Goal: Task Accomplishment & Management: Use online tool/utility

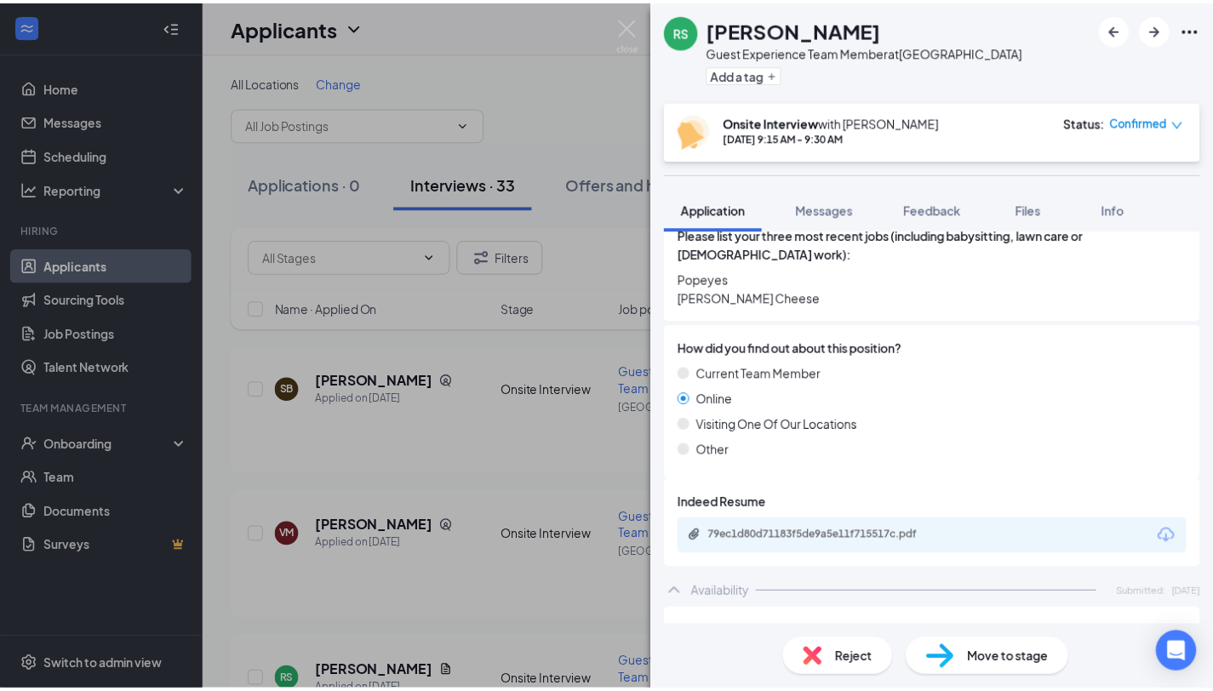
scroll to position [823, 0]
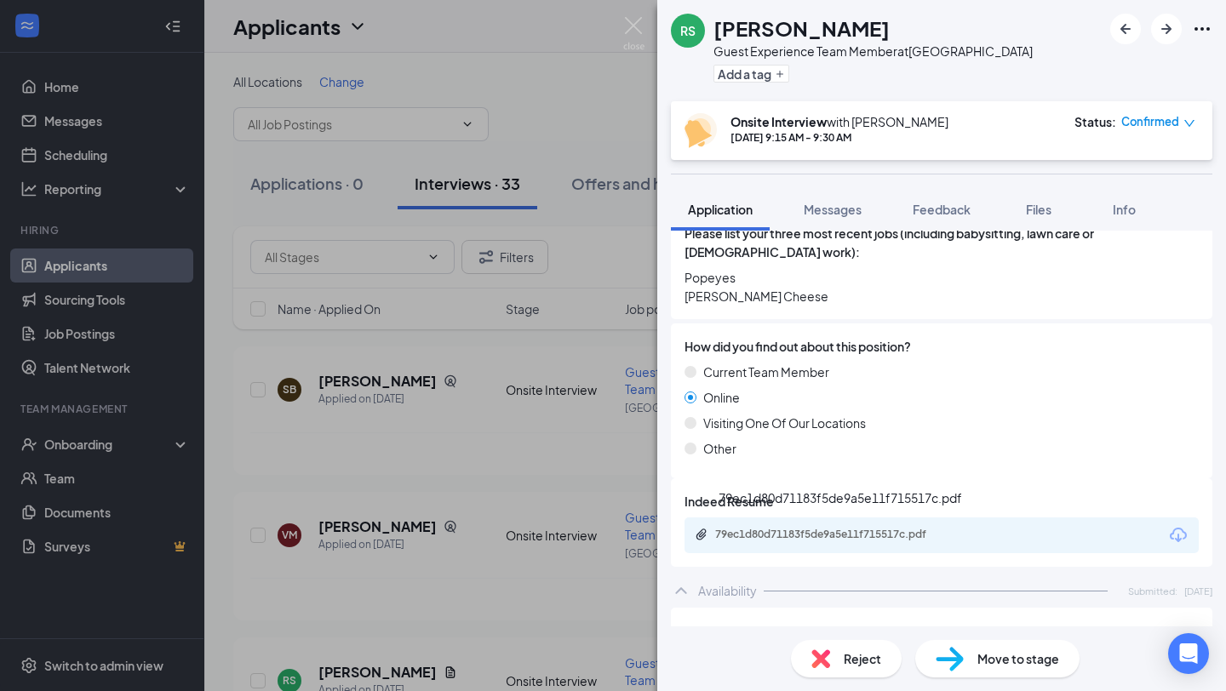
click at [846, 531] on div "79ec1d80d71183f5de9a5e11f715517c.pdf" at bounding box center [834, 535] width 238 height 14
click at [558, 466] on div "RS [PERSON_NAME] Guest Experience Team Member at [GEOGRAPHIC_DATA] Add a tag On…" at bounding box center [613, 345] width 1226 height 691
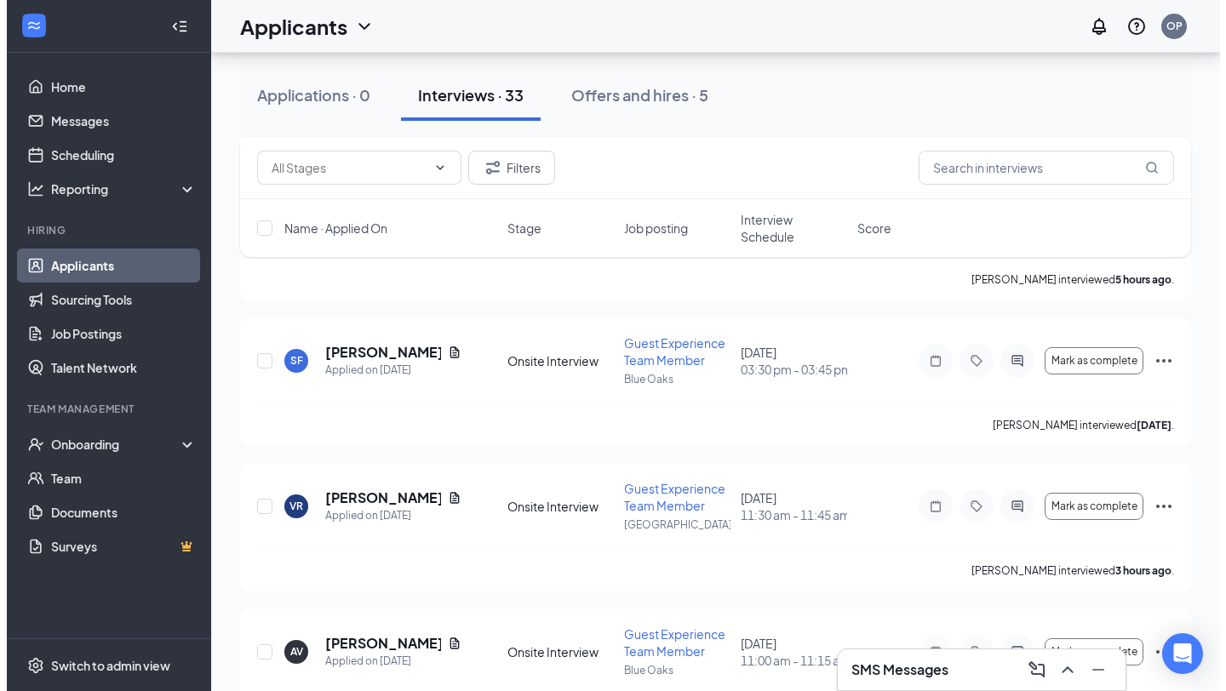
scroll to position [630, 0]
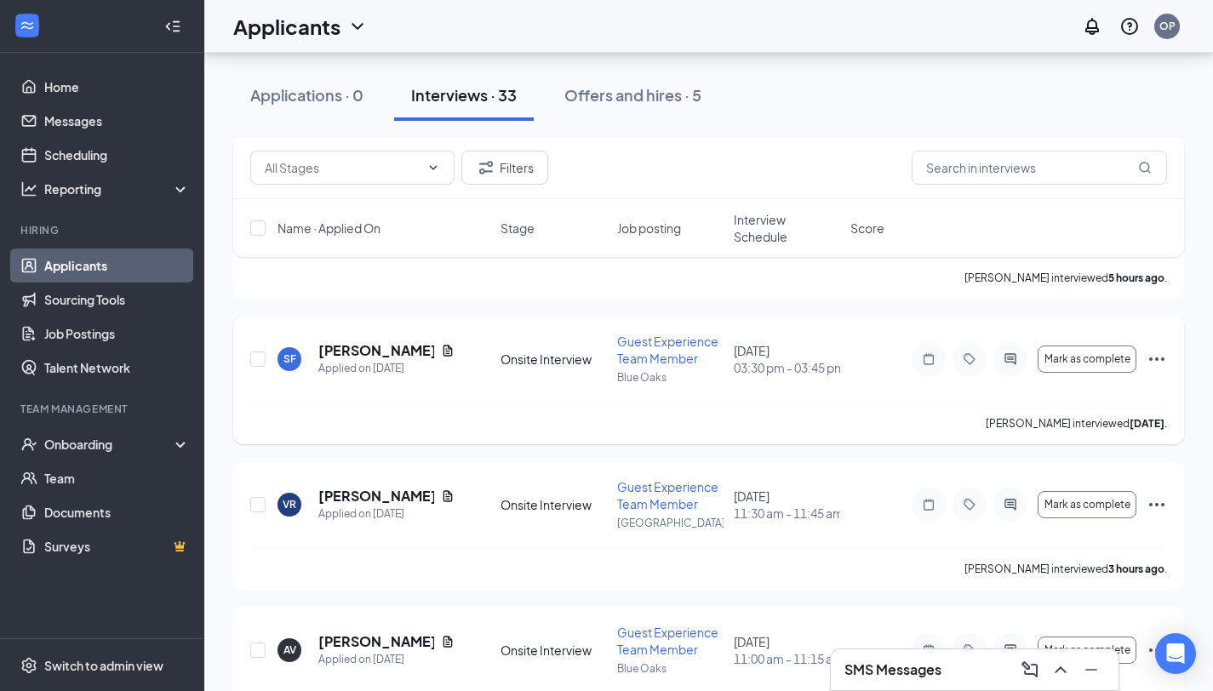
click at [386, 360] on div "Applied on [DATE]" at bounding box center [386, 368] width 136 height 17
click at [381, 350] on h5 "[PERSON_NAME]" at bounding box center [376, 350] width 116 height 19
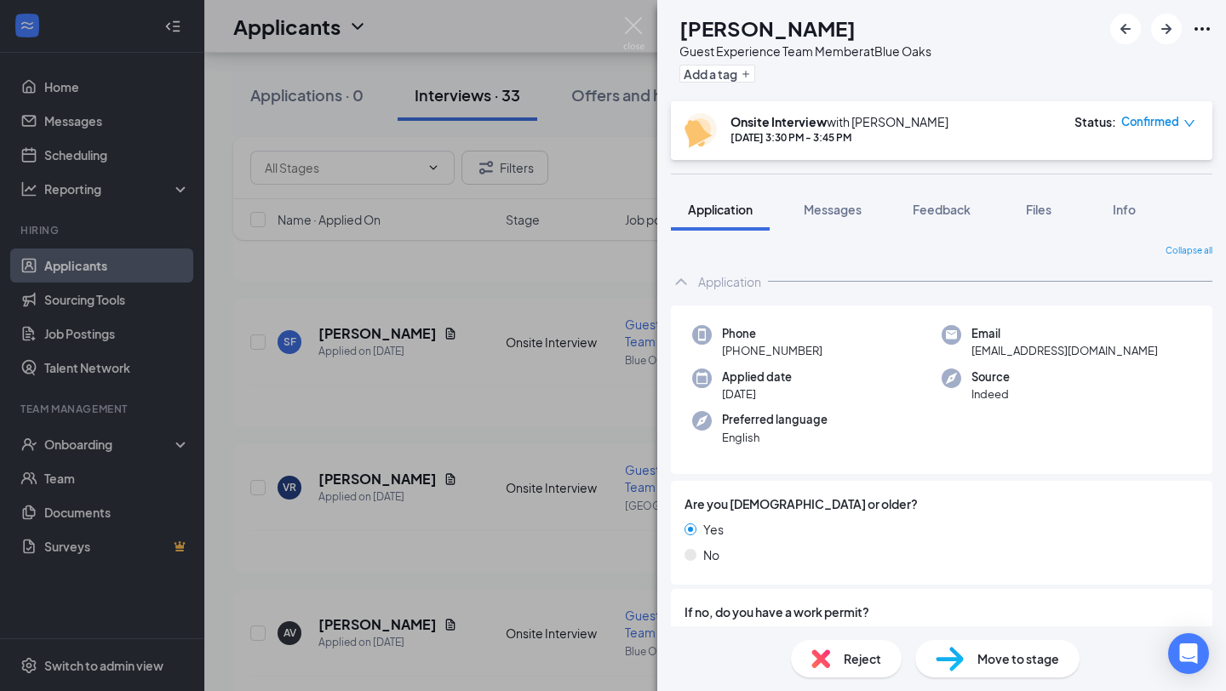
click at [827, 353] on div "Phone [PHONE_NUMBER]" at bounding box center [816, 342] width 249 height 35
drag, startPoint x: 827, startPoint y: 352, endPoint x: 717, endPoint y: 352, distance: 110.7
click at [717, 352] on div "Phone [PHONE_NUMBER]" at bounding box center [816, 342] width 249 height 35
copy span "[PHONE_NUMBER]"
click at [1124, 353] on div "Email [PERSON_NAME][EMAIL_ADDRESS][DOMAIN_NAME]" at bounding box center [1065, 342] width 249 height 35
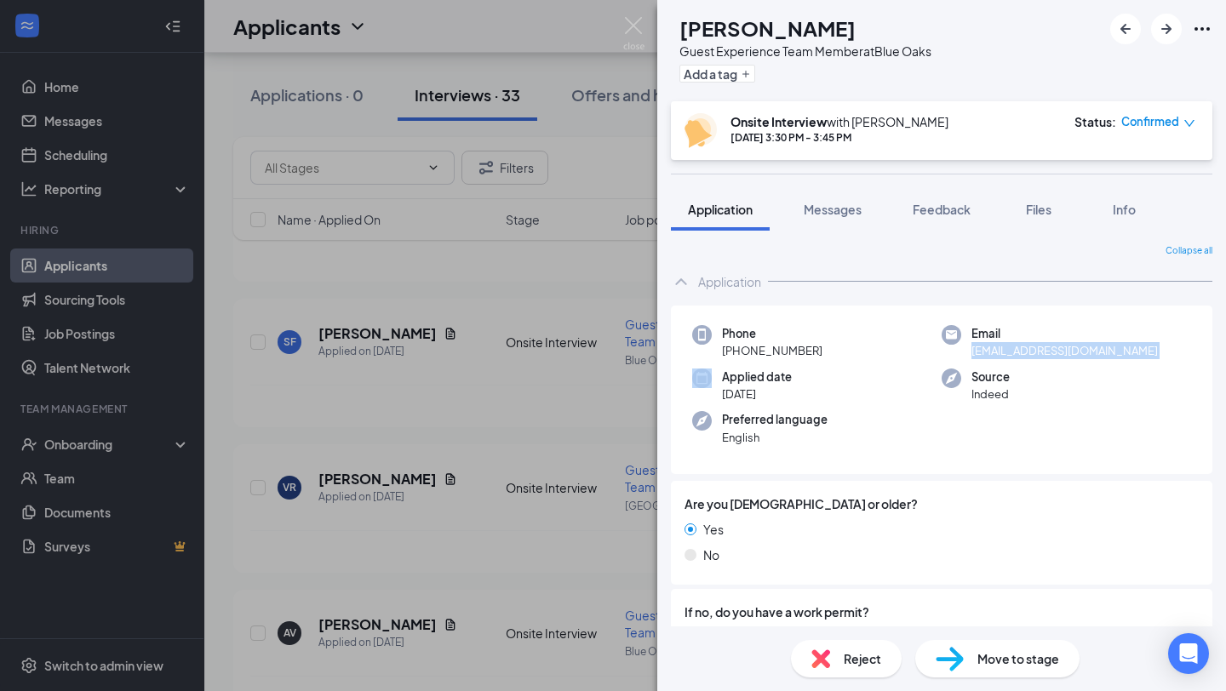
drag, startPoint x: 1124, startPoint y: 353, endPoint x: 1081, endPoint y: 356, distance: 43.5
click at [1021, 350] on div "Email [PERSON_NAME][EMAIL_ADDRESS][DOMAIN_NAME]" at bounding box center [1065, 342] width 249 height 35
copy span "[EMAIL_ADDRESS][DOMAIN_NAME]"
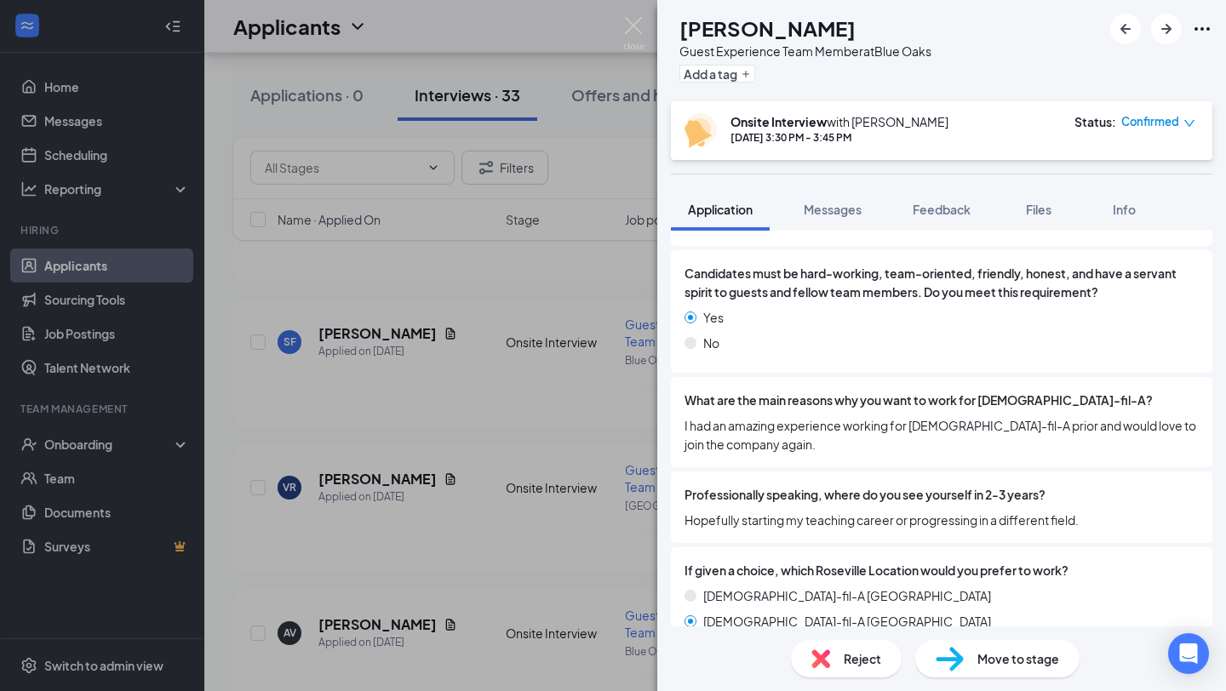
scroll to position [1977, 0]
click at [924, 510] on span "Hopefully starting my teaching career or progressing in a different field." at bounding box center [941, 519] width 514 height 19
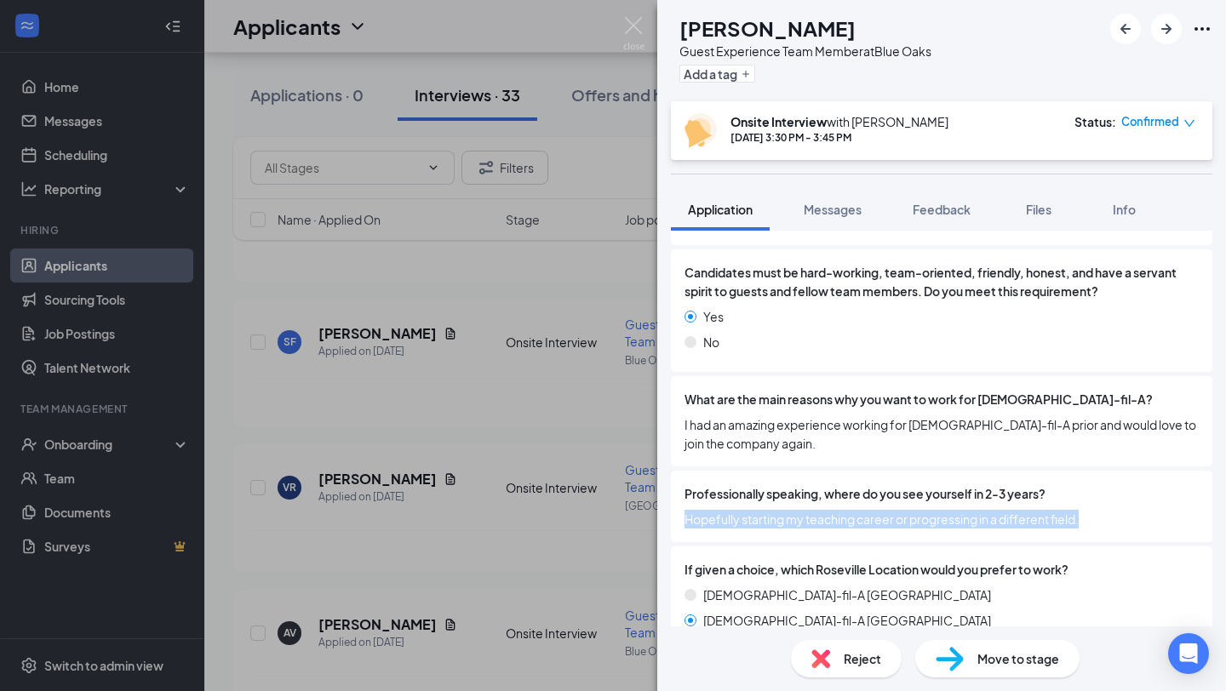
click at [924, 510] on span "Hopefully starting my teaching career or progressing in a different field." at bounding box center [941, 519] width 514 height 19
copy span "Hopefully starting my teaching career or progressing in a different field."
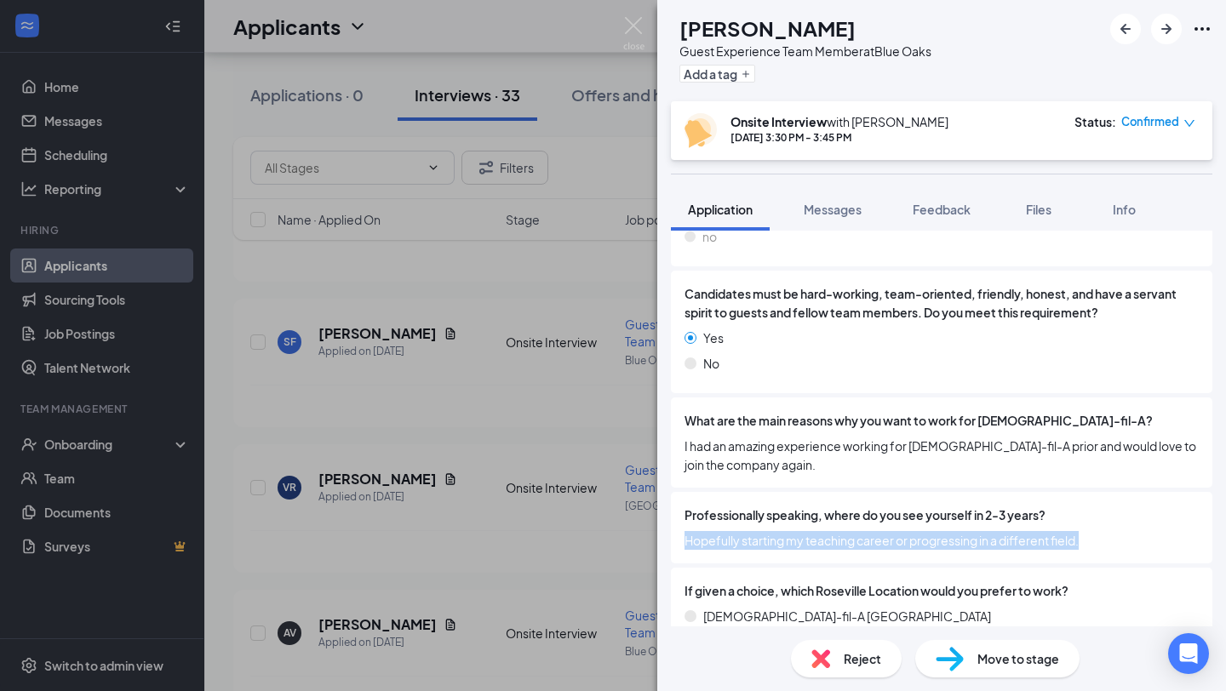
scroll to position [1957, 0]
click at [859, 567] on div "If given a choice, which Roseville Location would you prefer to work? [DEMOGRAP…" at bounding box center [941, 619] width 541 height 104
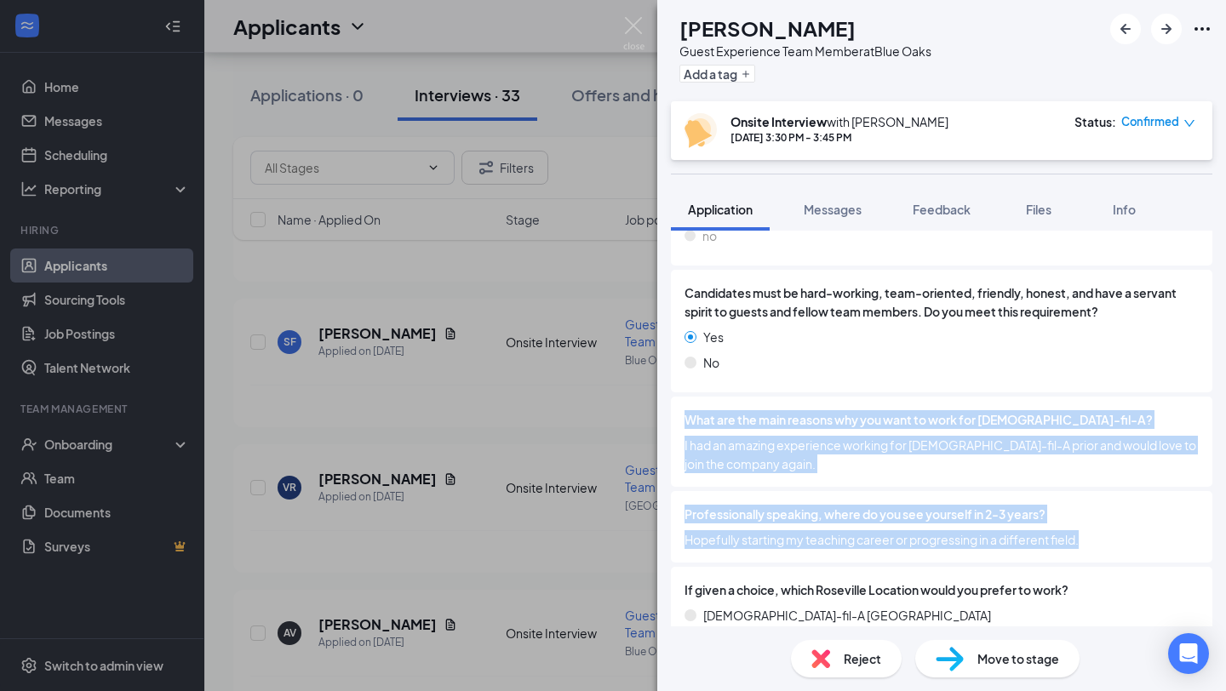
drag, startPoint x: 1085, startPoint y: 529, endPoint x: 683, endPoint y: 399, distance: 422.9
click at [683, 399] on div "When are you available to start? [DATE] Employment Desired [DEMOGRAPHIC_DATA] […" at bounding box center [941, 84] width 541 height 1182
copy div "What are the main reasons why you want to work for [DEMOGRAPHIC_DATA]-fil-A? I …"
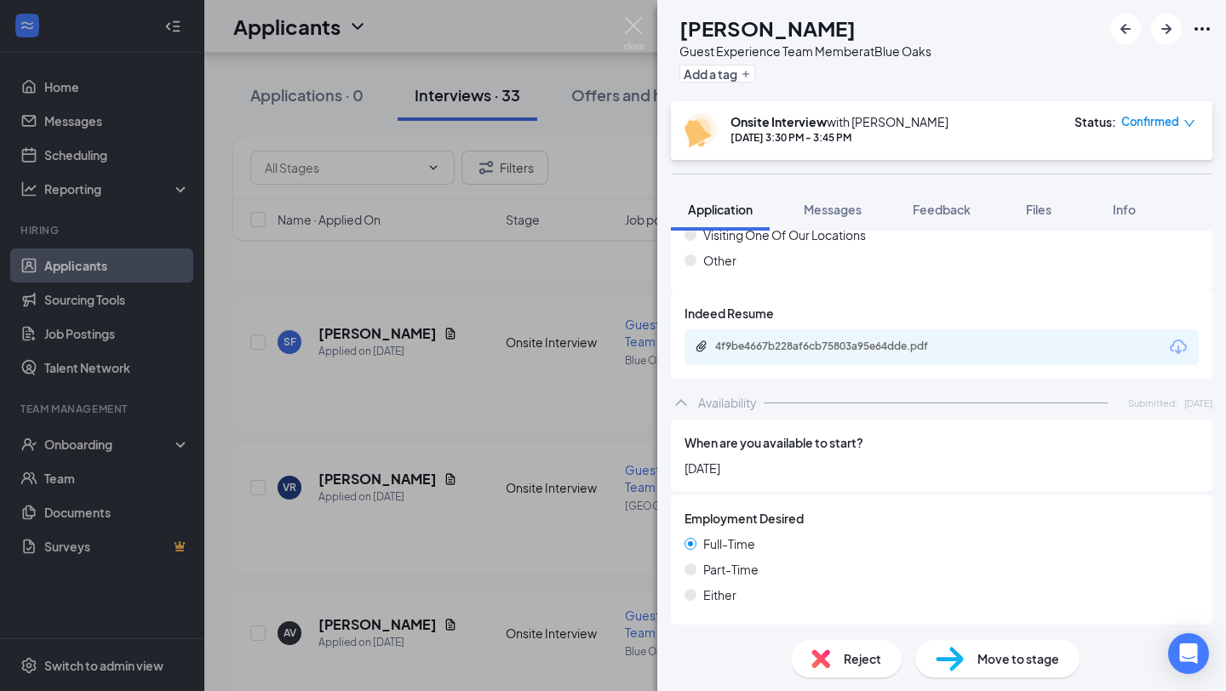
scroll to position [954, 0]
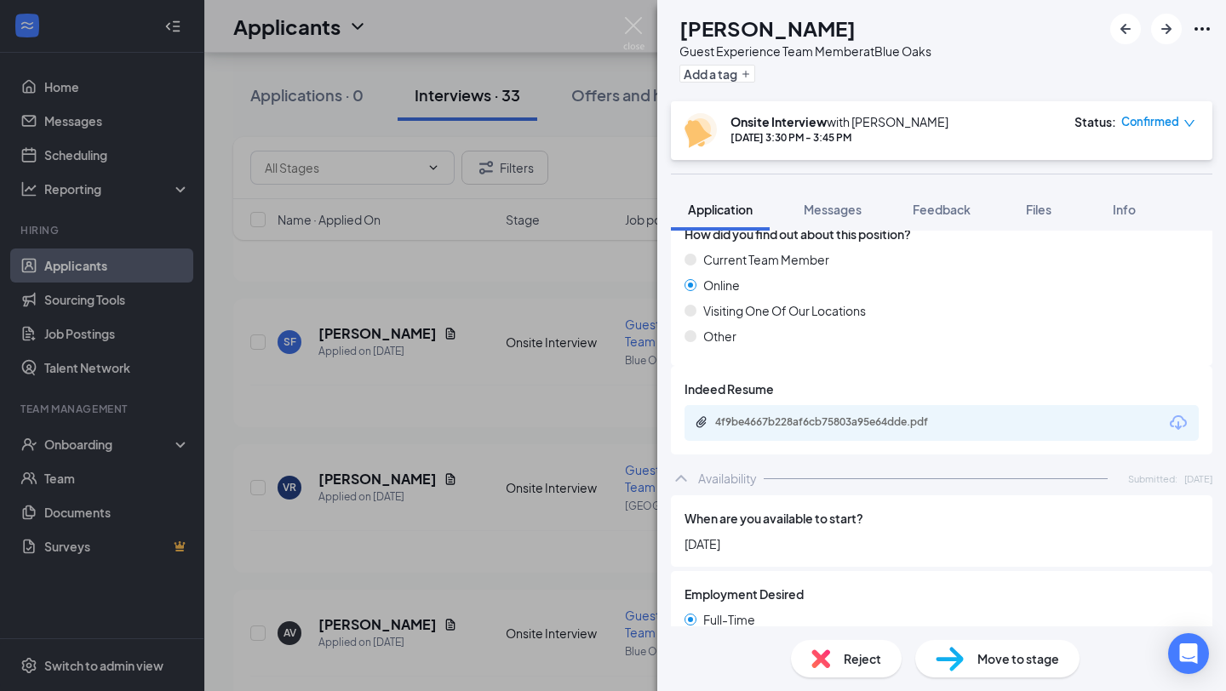
click at [902, 415] on div "4f9be4667b228af6cb75803a95e64dde.pdf" at bounding box center [834, 422] width 238 height 14
click at [630, 26] on img at bounding box center [633, 33] width 21 height 33
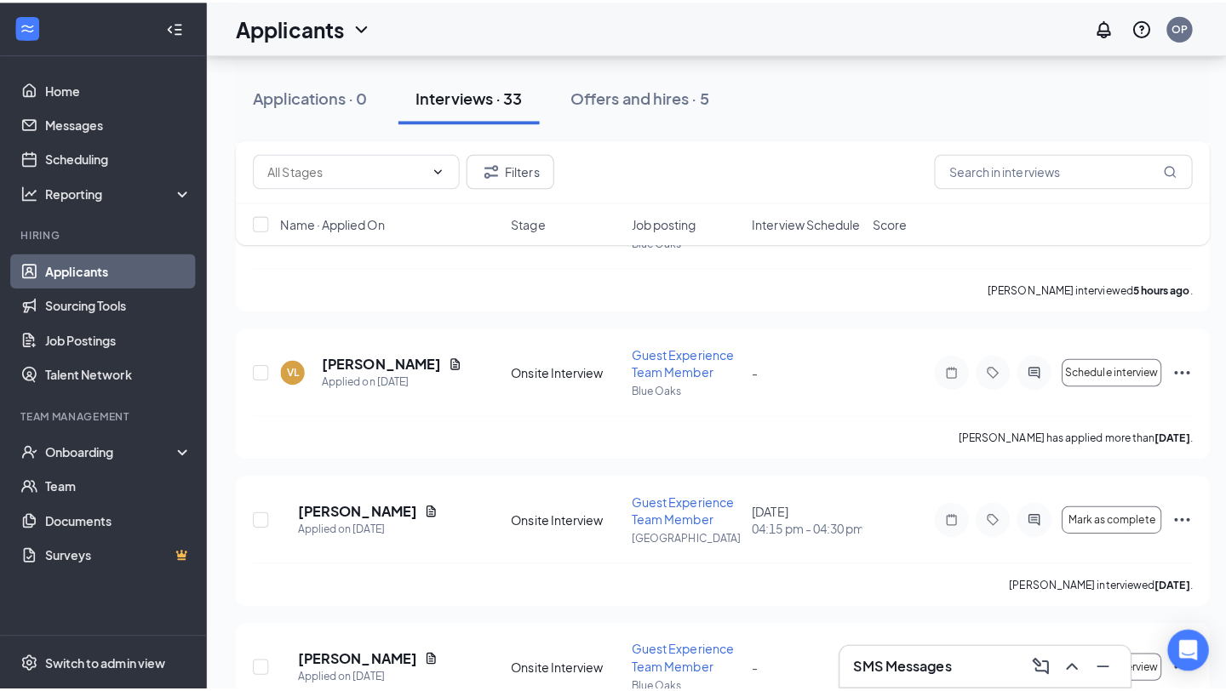
scroll to position [1365, 0]
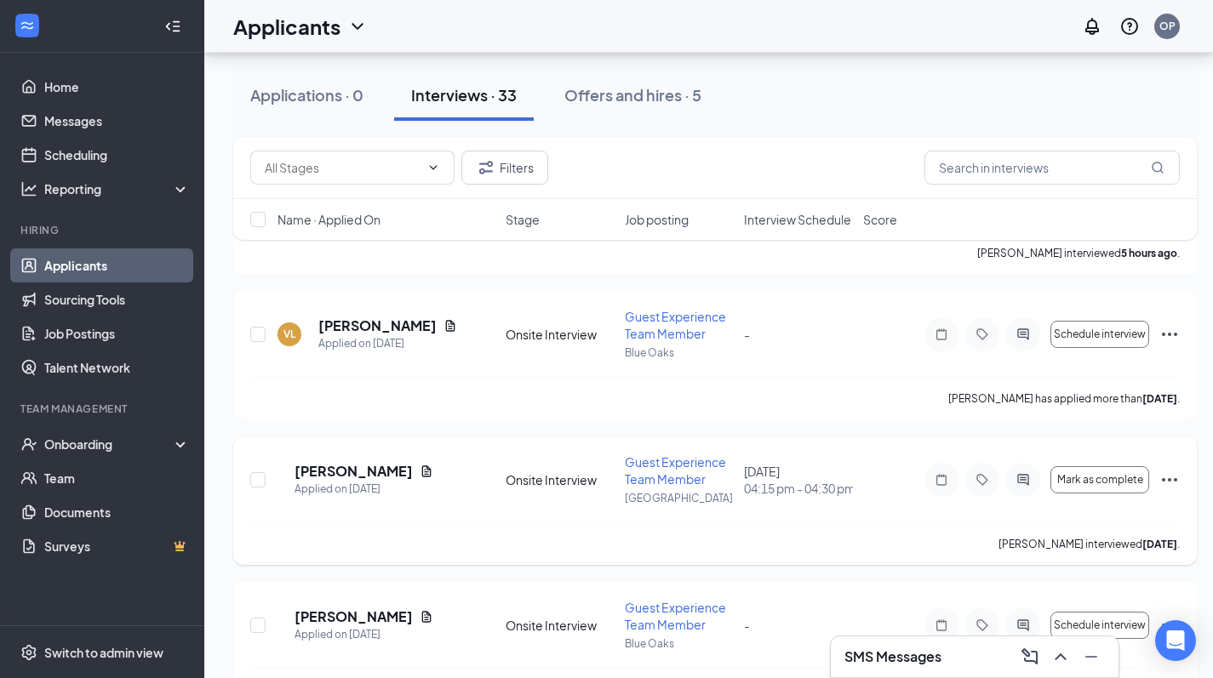
click at [352, 468] on h5 "[PERSON_NAME]" at bounding box center [354, 471] width 118 height 19
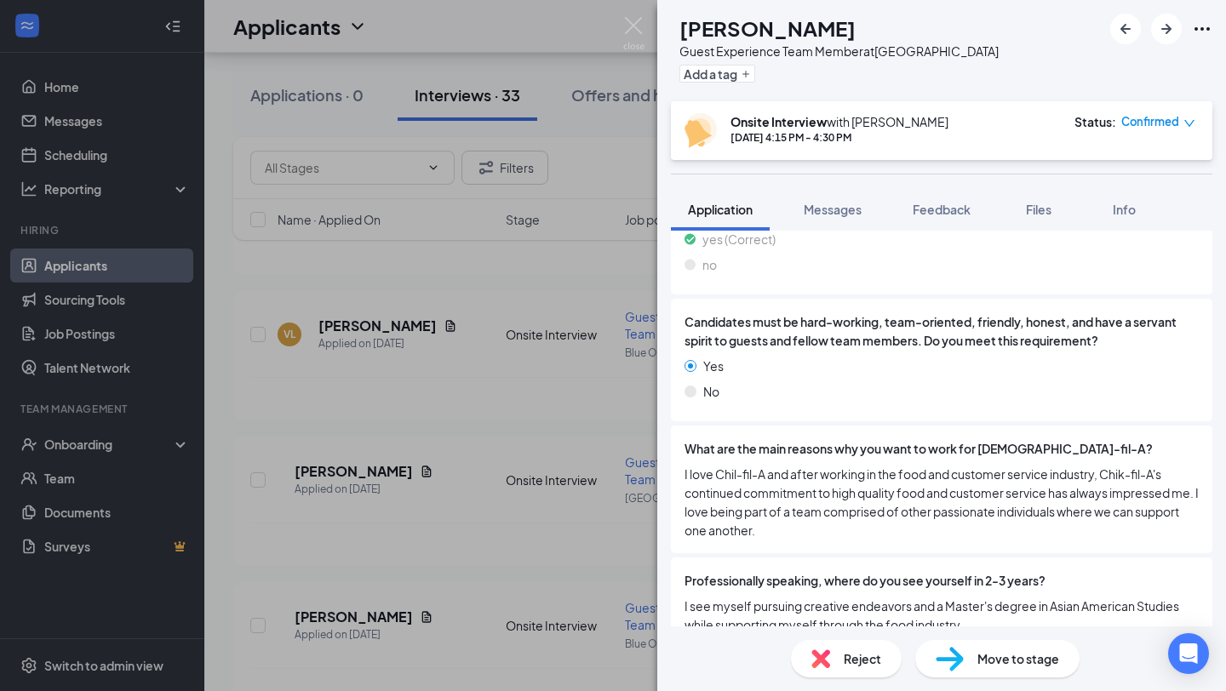
scroll to position [2044, 0]
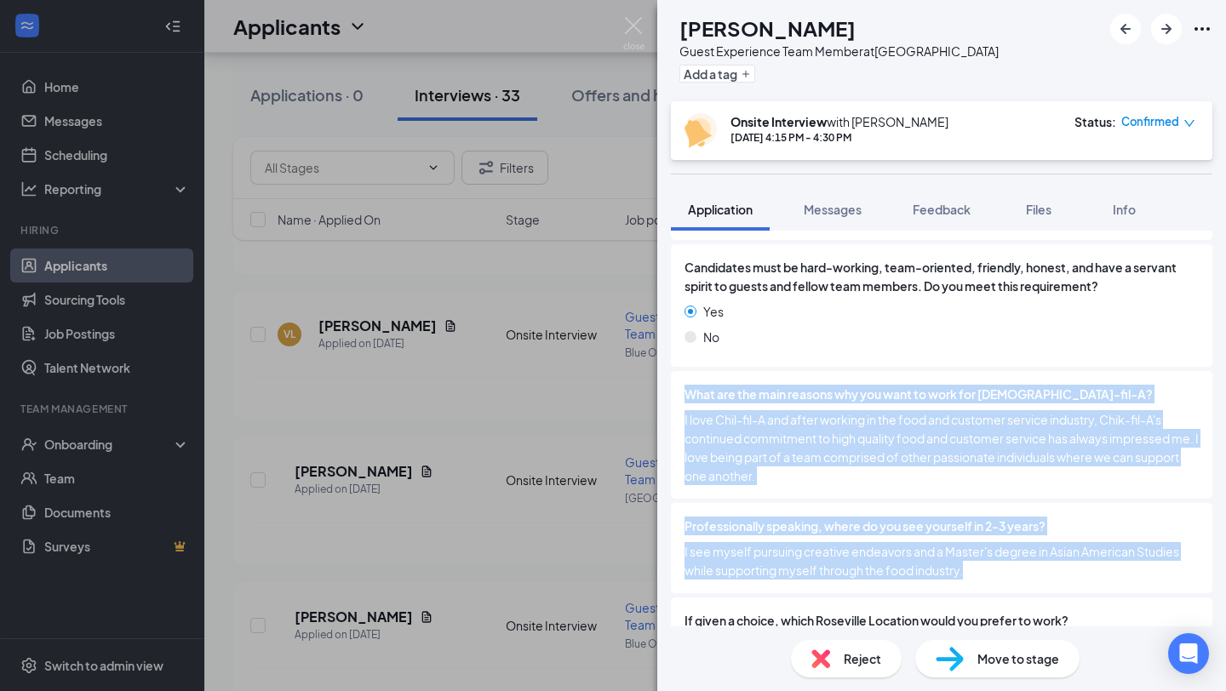
drag, startPoint x: 684, startPoint y: 361, endPoint x: 1005, endPoint y: 556, distance: 376.2
click at [1005, 556] on div "When are you available to start? [DATE] Employment Desired [DEMOGRAPHIC_DATA] […" at bounding box center [941, 86] width 541 height 1239
copy div "What are the main reasons why you want to work for [DEMOGRAPHIC_DATA]-fil-A? I …"
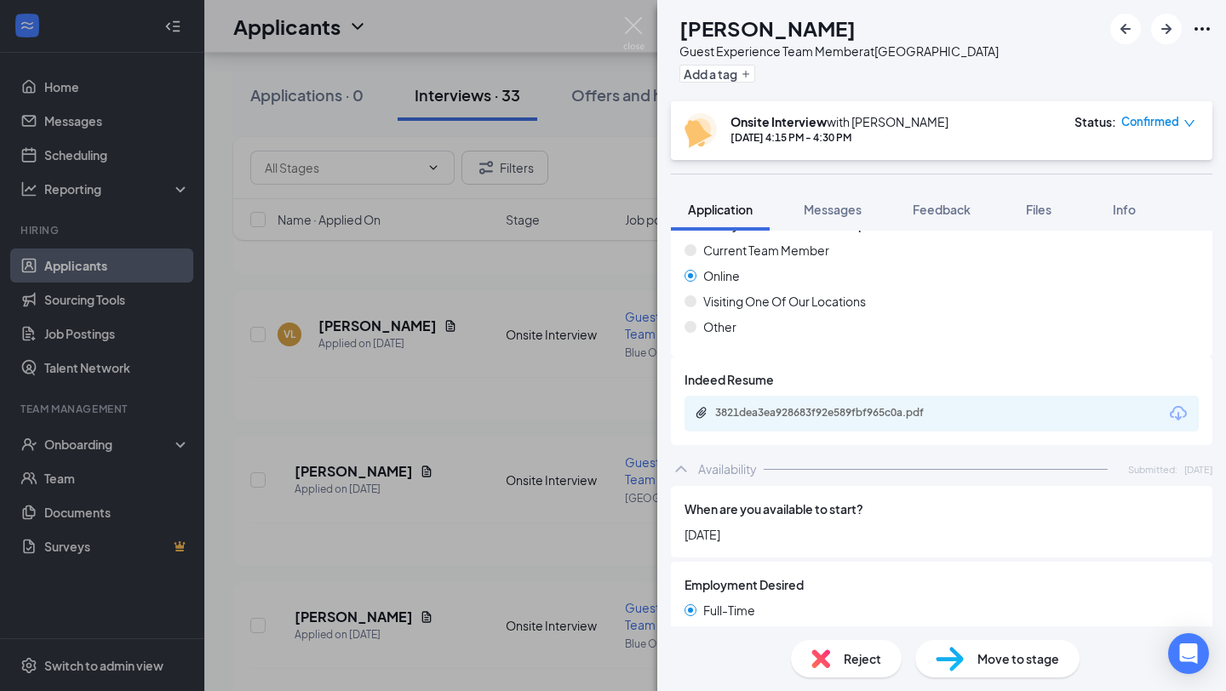
scroll to position [1007, 0]
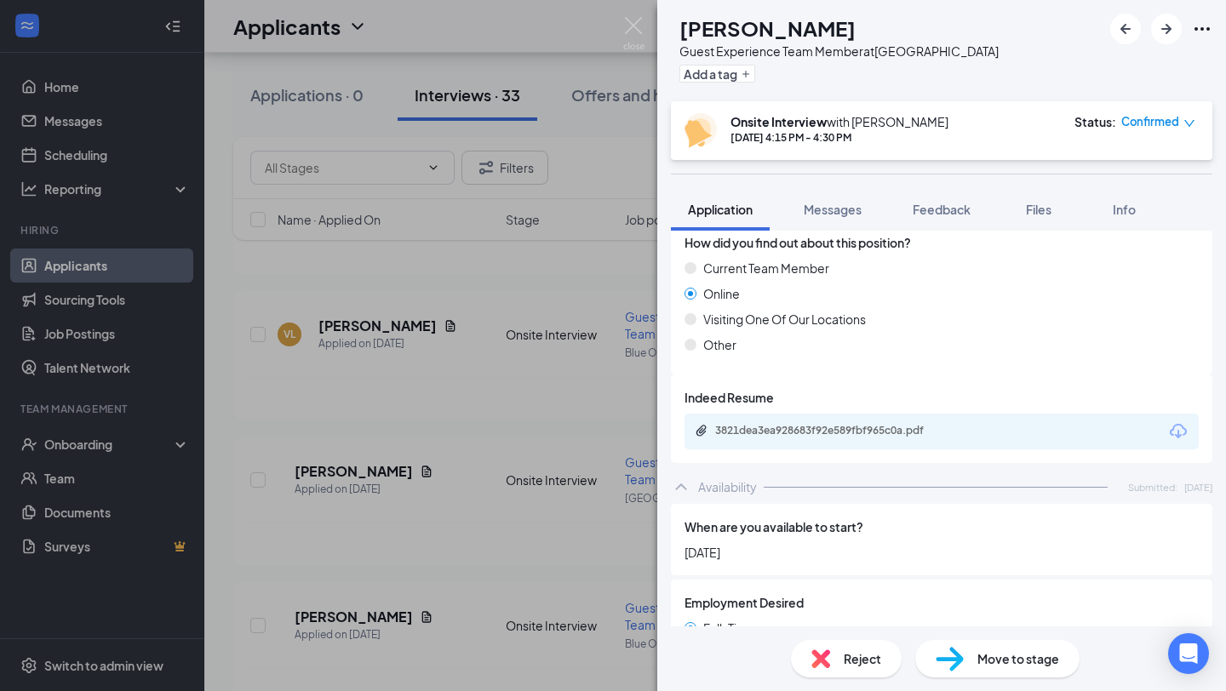
click at [822, 424] on div "3821dea3ea928683f92e589fbf965c0a.pdf" at bounding box center [834, 431] width 238 height 14
click at [501, 404] on div "AA [PERSON_NAME] Guest Experience Team Member at [GEOGRAPHIC_DATA] Add a tag On…" at bounding box center [613, 345] width 1226 height 691
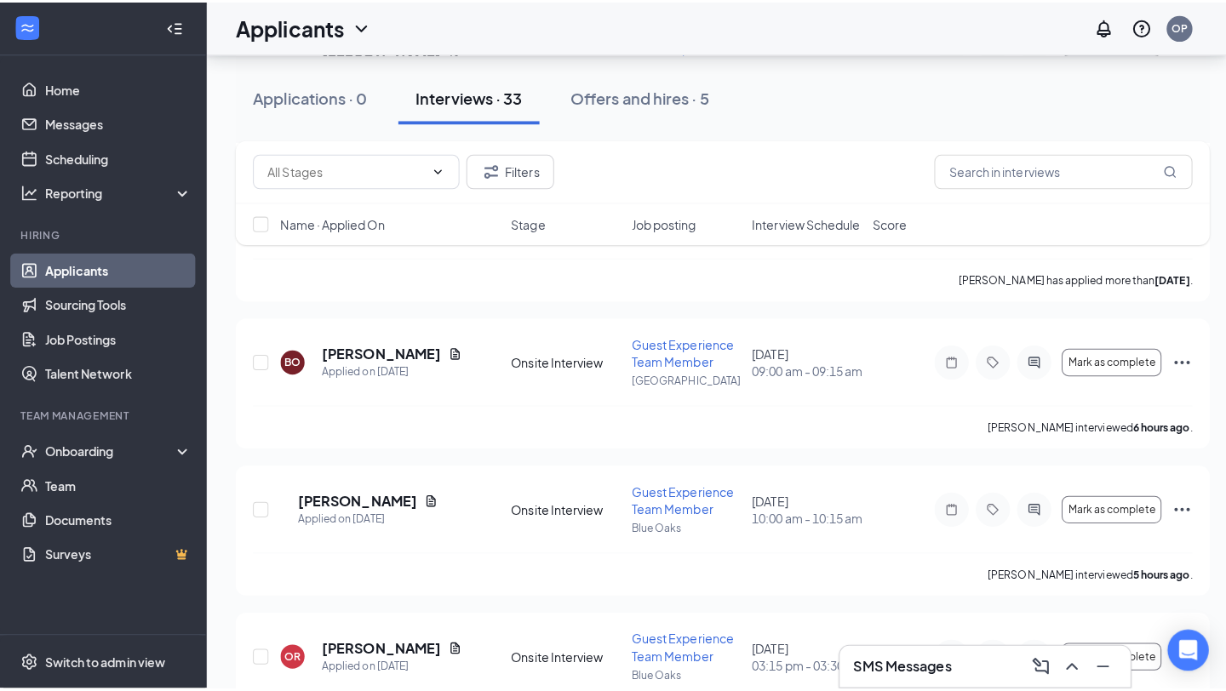
scroll to position [2081, 0]
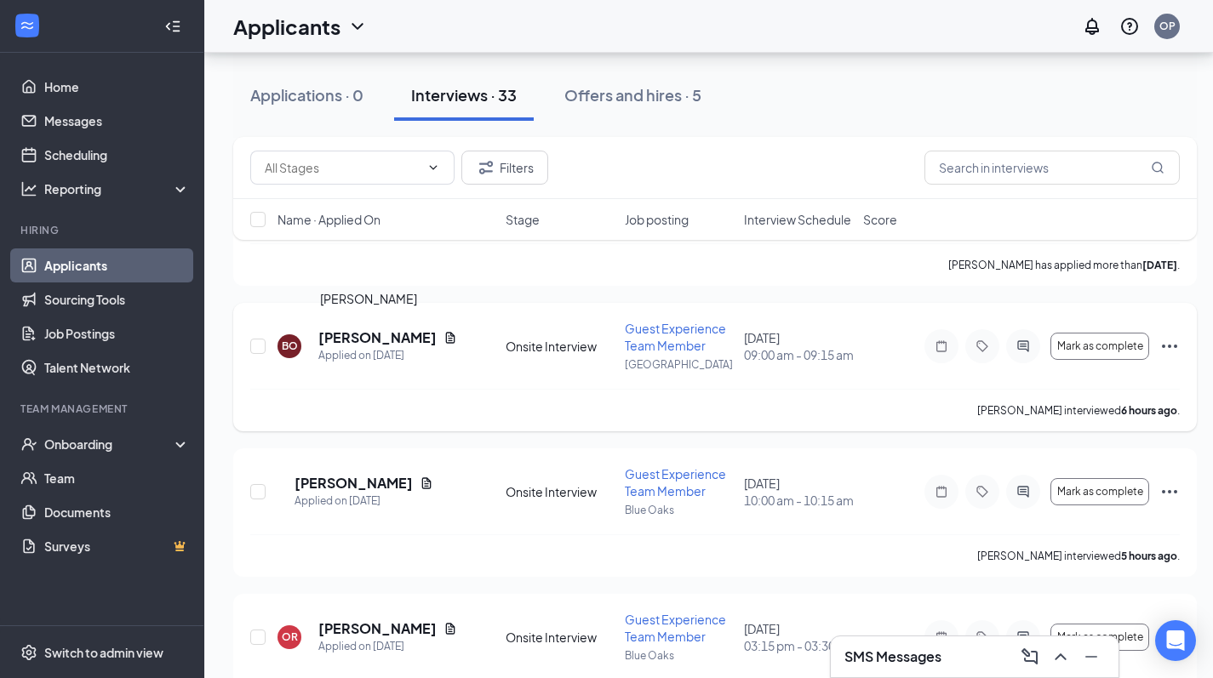
click at [367, 342] on h5 "[PERSON_NAME]" at bounding box center [377, 338] width 118 height 19
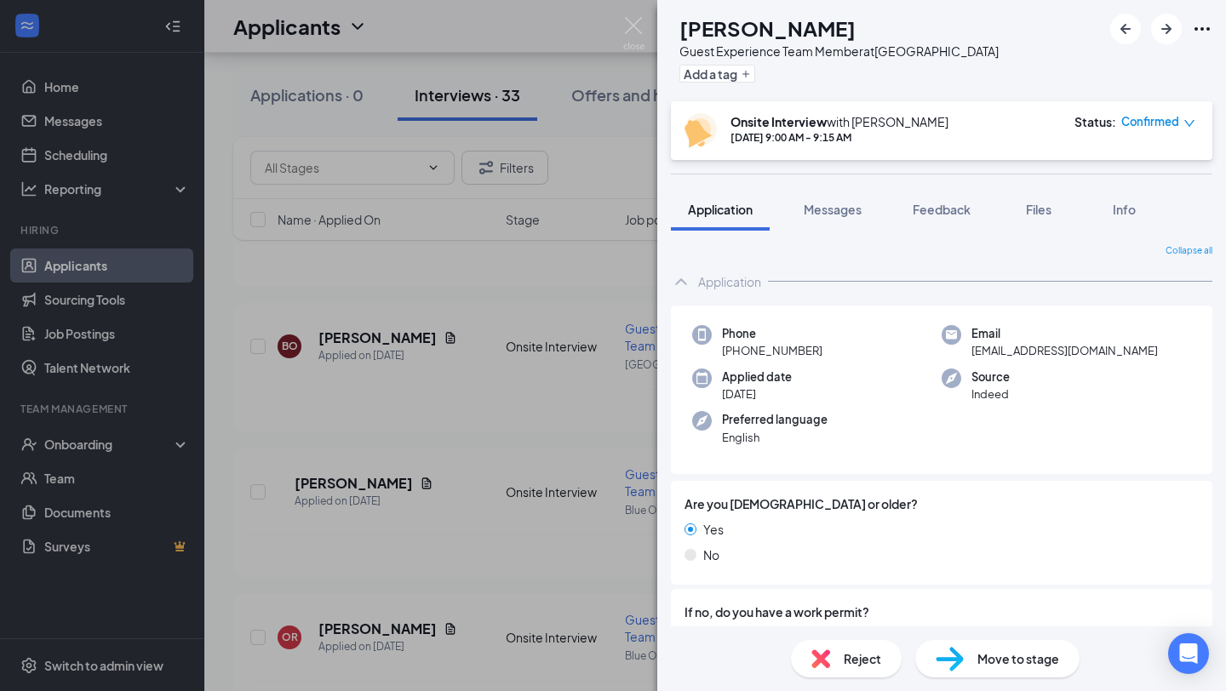
drag, startPoint x: 819, startPoint y: 353, endPoint x: 718, endPoint y: 357, distance: 100.5
click at [718, 357] on div "Phone [PHONE_NUMBER]" at bounding box center [816, 342] width 249 height 35
copy span "[PHONE_NUMBER]"
drag, startPoint x: 1107, startPoint y: 354, endPoint x: 963, endPoint y: 353, distance: 143.9
click at [963, 355] on div "Email [EMAIL_ADDRESS][DOMAIN_NAME]" at bounding box center [1065, 342] width 249 height 35
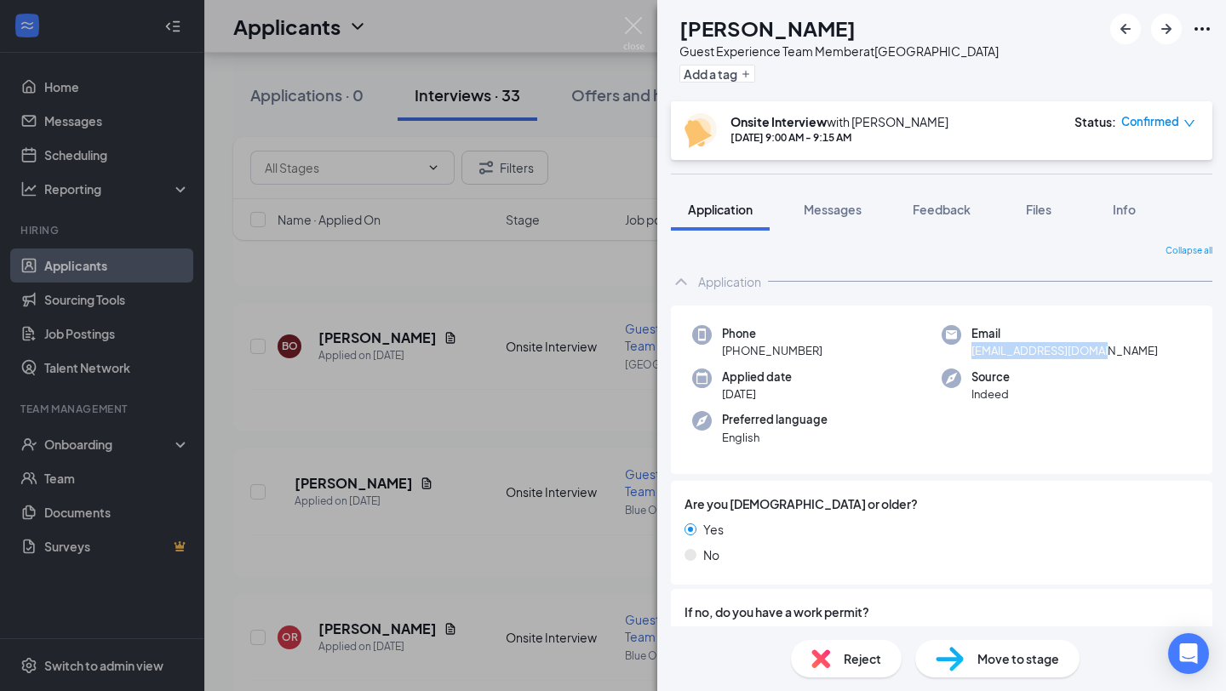
copy span "[EMAIL_ADDRESS][DOMAIN_NAME]"
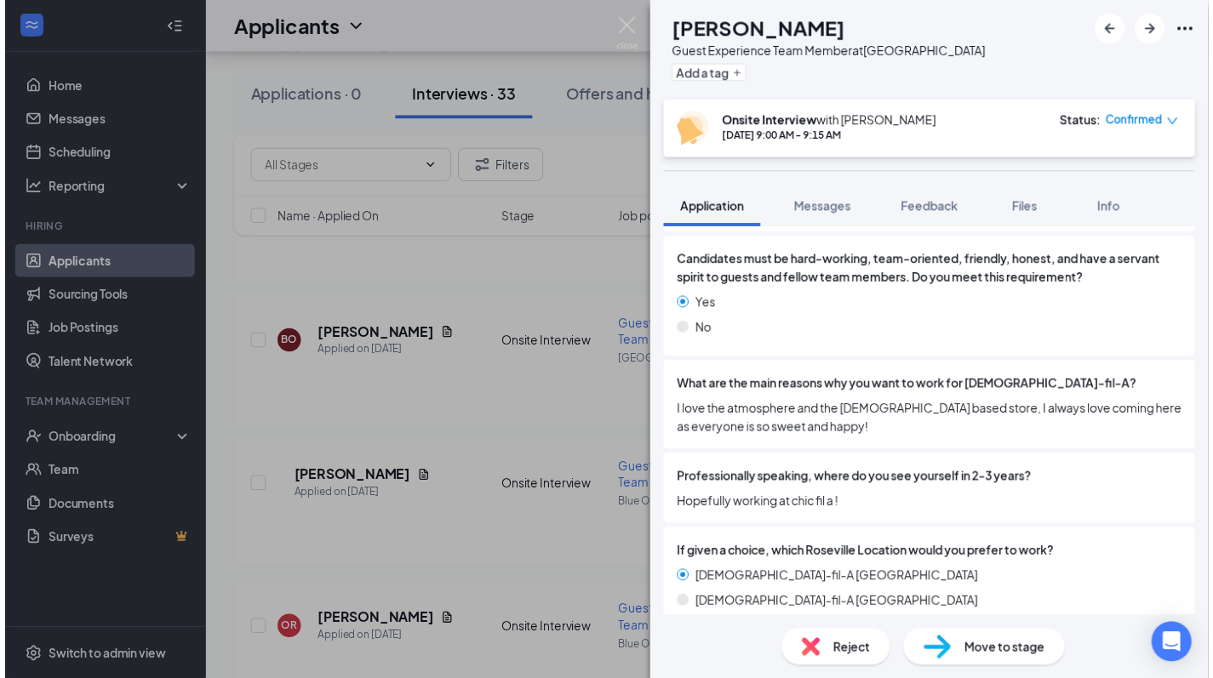
scroll to position [1943, 0]
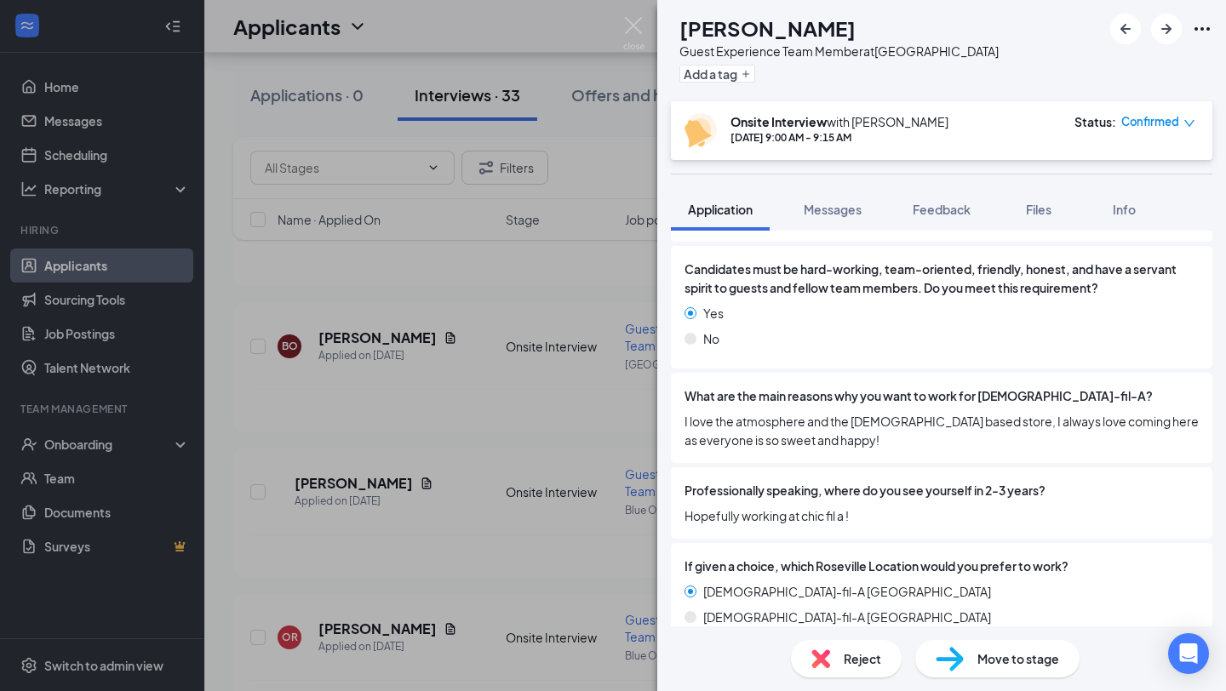
click at [707, 443] on div "What are the main reasons why you want to work for [DEMOGRAPHIC_DATA]-fil-A? I …" at bounding box center [941, 418] width 541 height 90
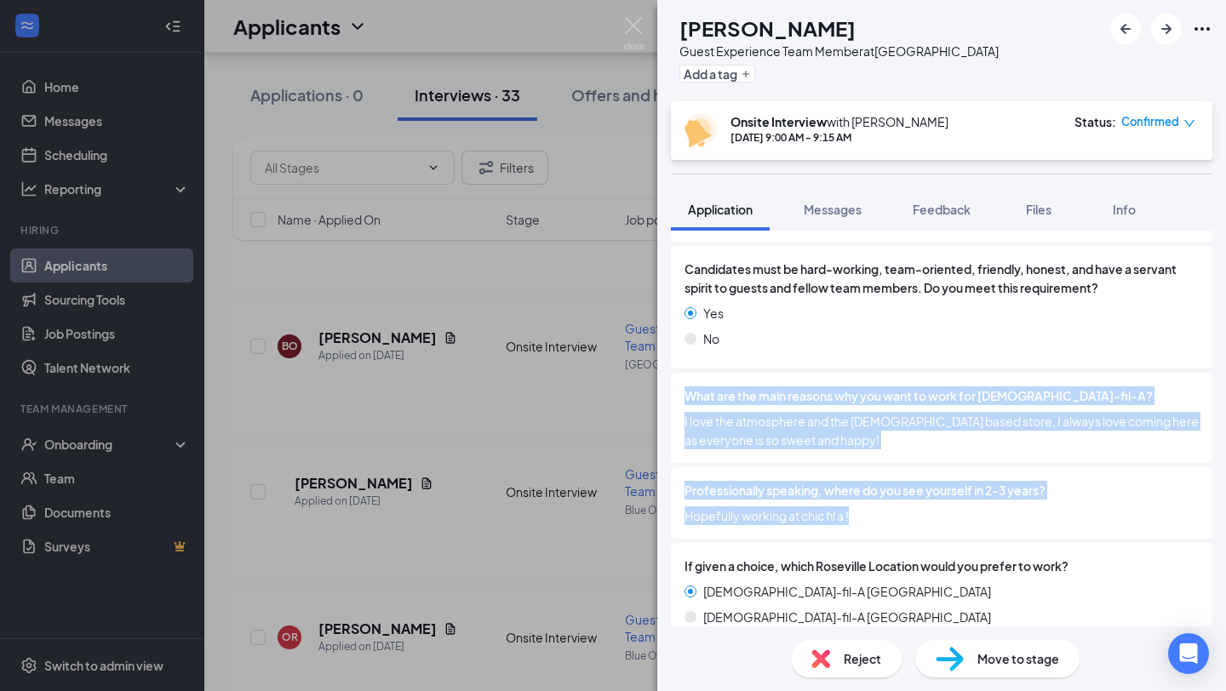
copy div "What are the main reasons why you want to work for [DEMOGRAPHIC_DATA]-fil-A? I …"
click at [344, 323] on div "BO [PERSON_NAME] Guest Experience Team Member at [GEOGRAPHIC_DATA] Add a tag On…" at bounding box center [613, 345] width 1226 height 691
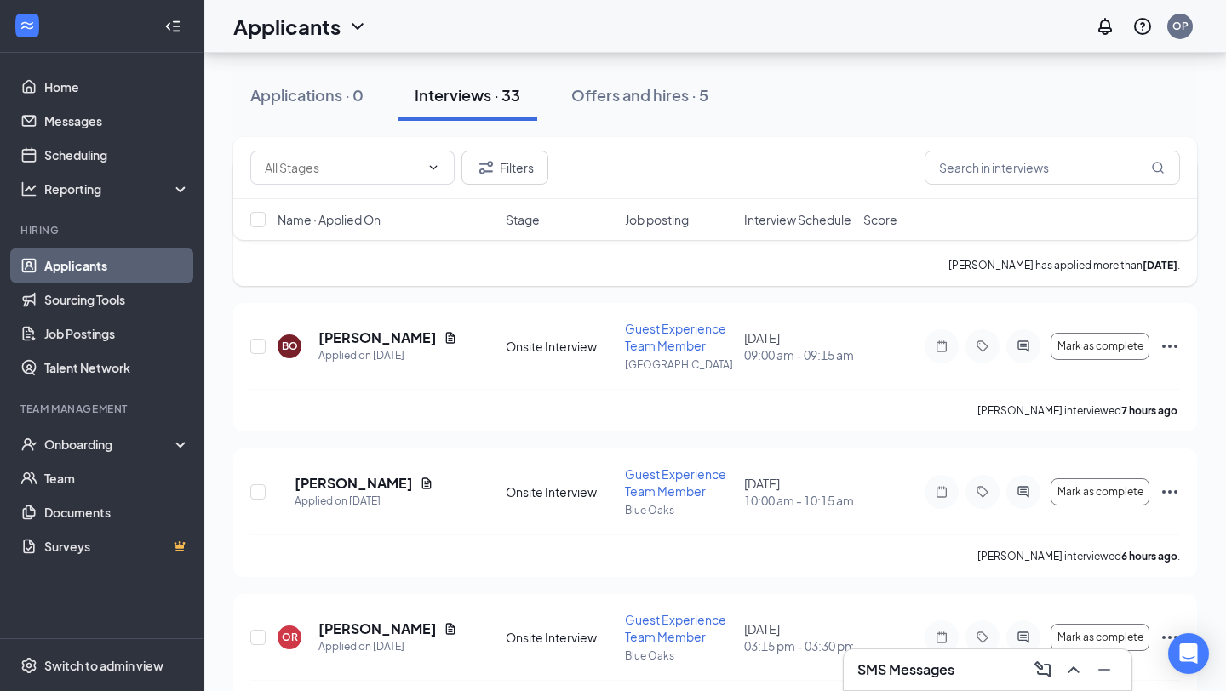
click at [360, 273] on div "[PERSON_NAME] has applied more than [DATE] ." at bounding box center [715, 264] width 930 height 43
